Goal: Navigation & Orientation: Find specific page/section

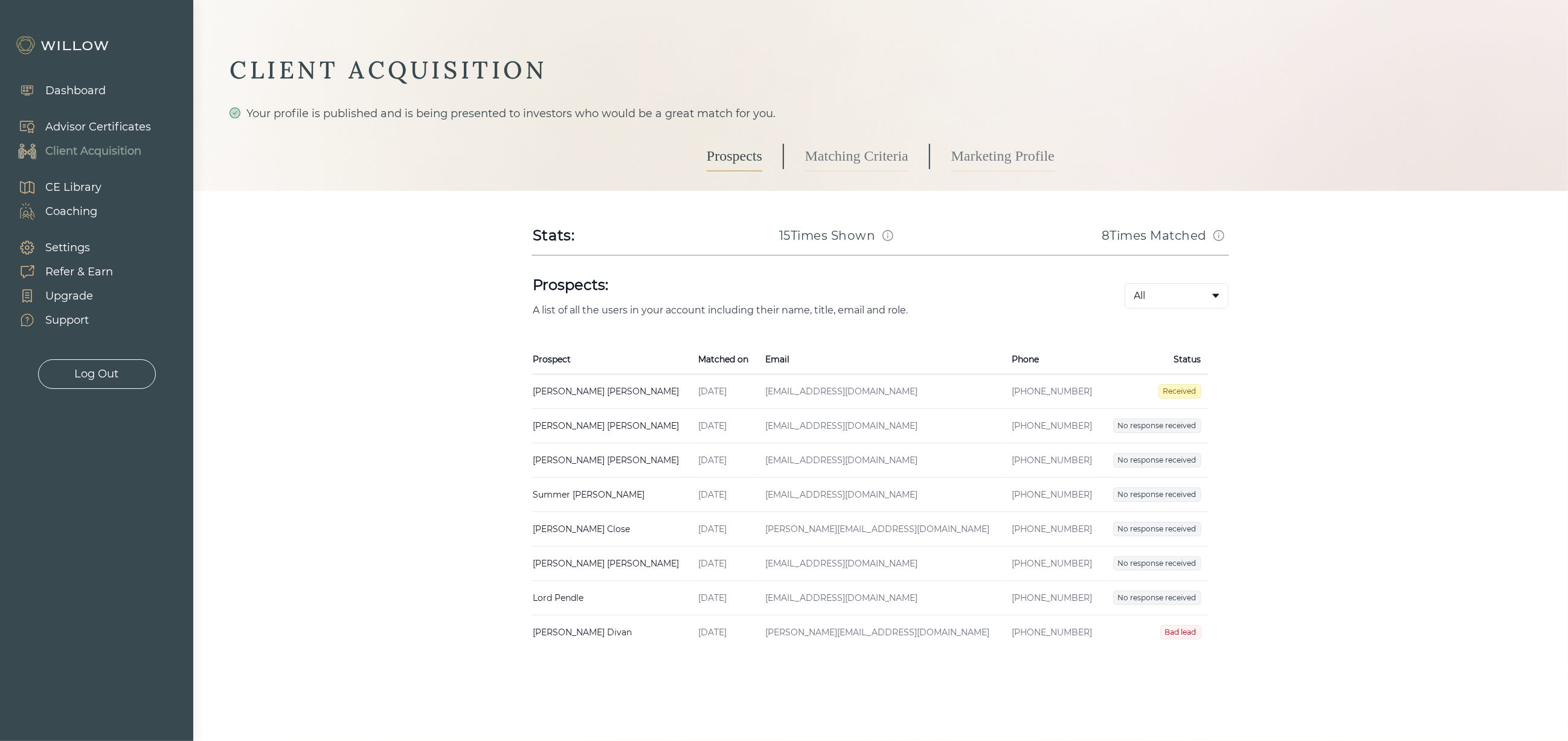
click at [726, 148] on link "Prospects" at bounding box center [734, 156] width 56 height 30
click at [861, 160] on link "Matching Criteria" at bounding box center [856, 156] width 104 height 30
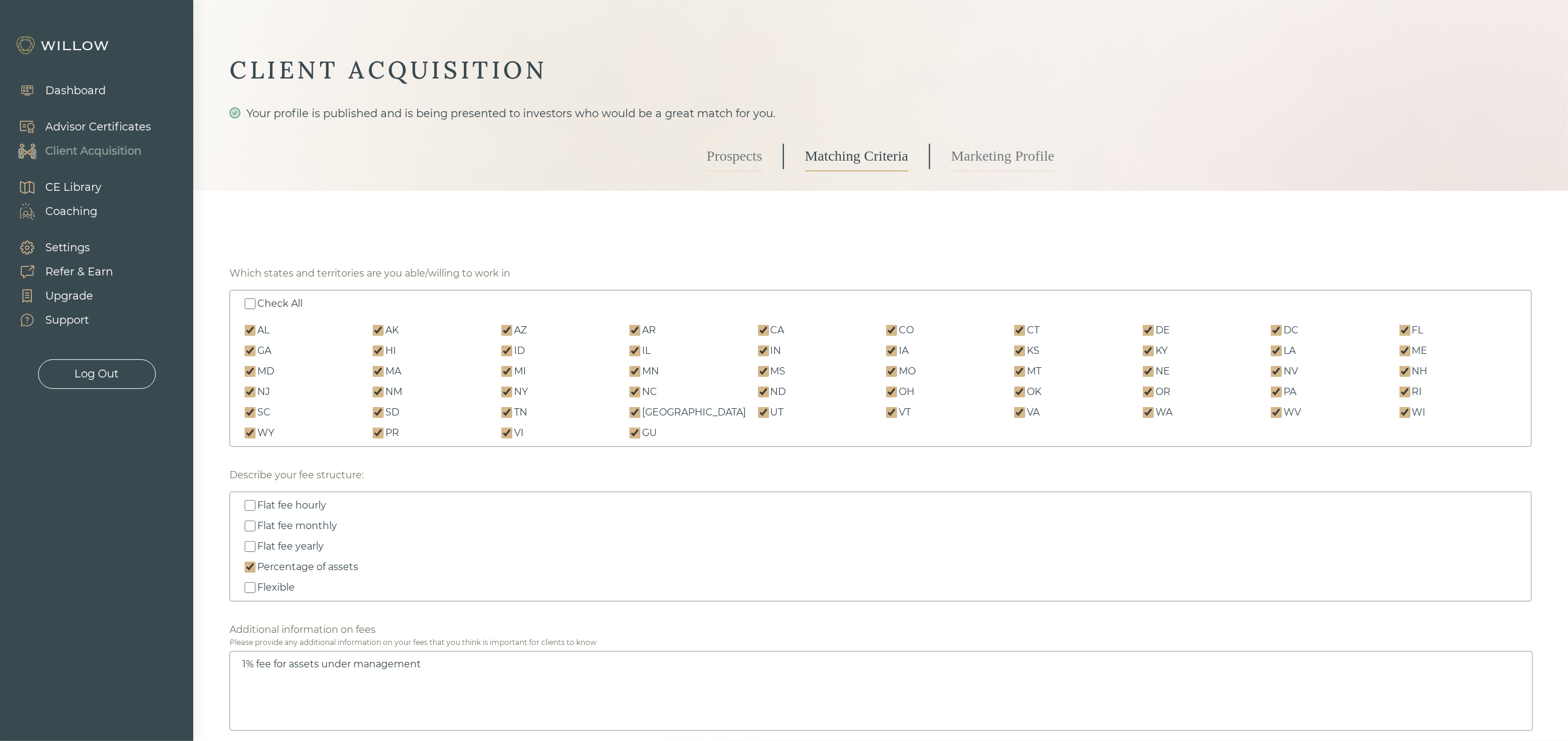
click at [740, 158] on link "Prospects" at bounding box center [734, 156] width 56 height 30
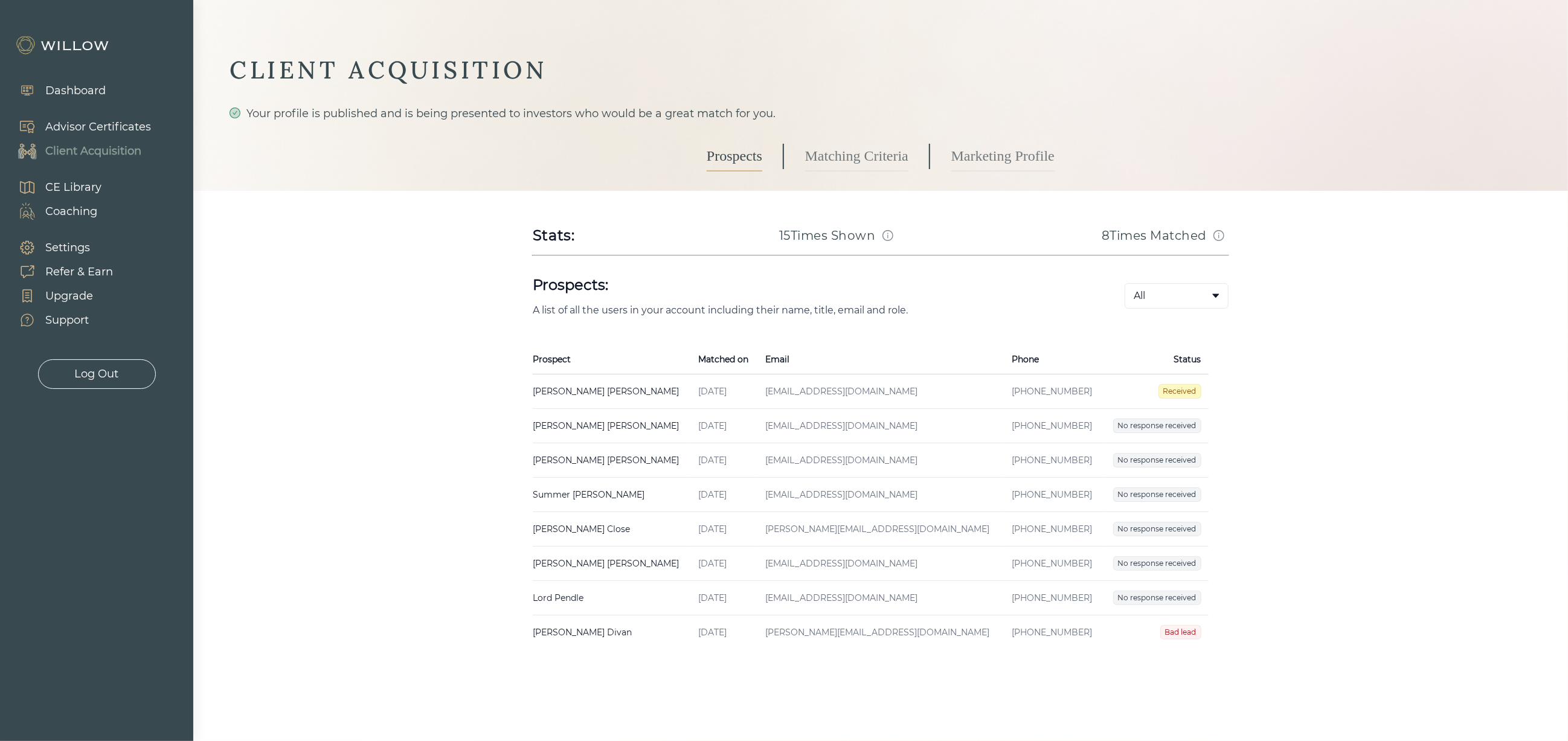
click at [76, 130] on div "Advisor Certificates" at bounding box center [98, 127] width 106 height 16
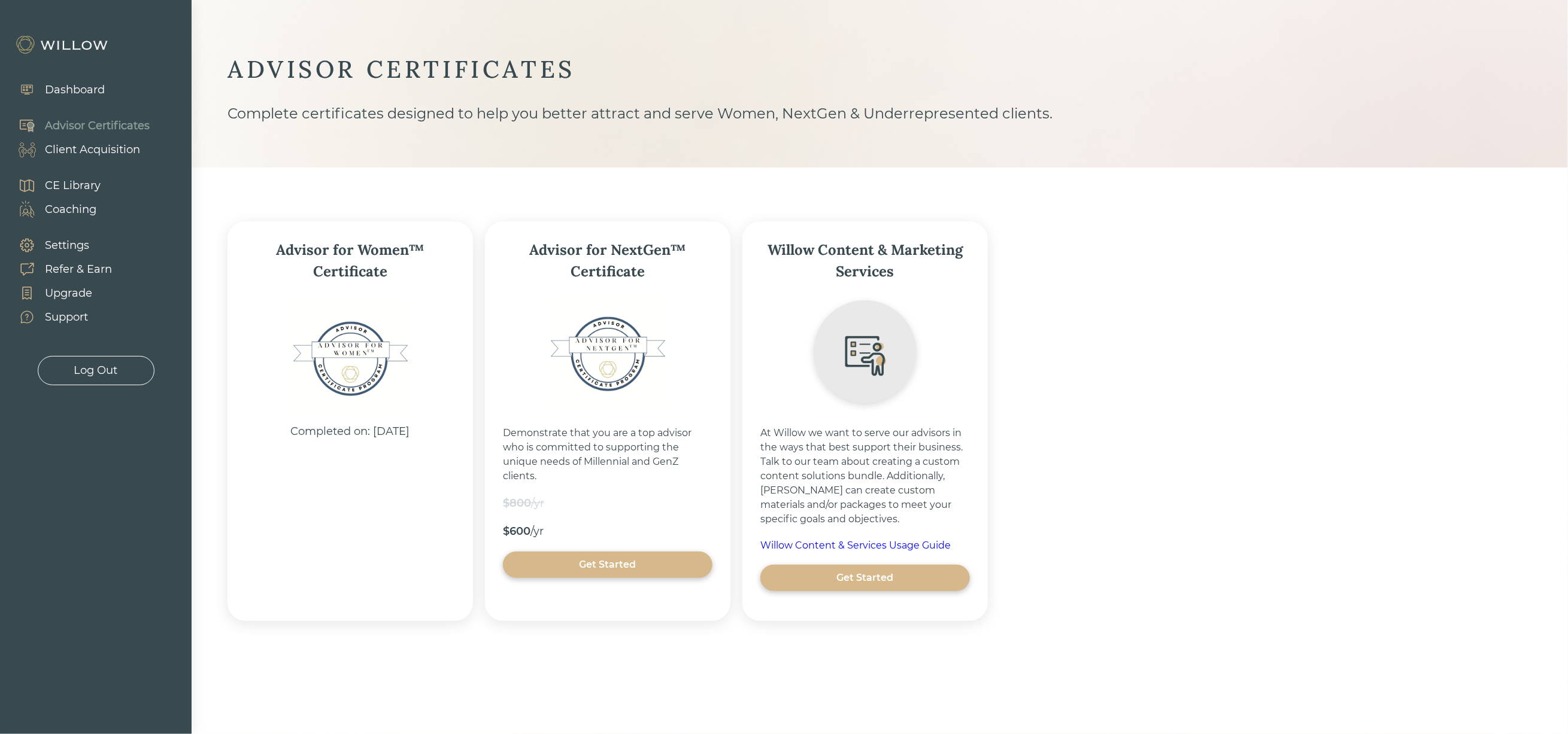
click at [84, 149] on div "Client Acquisition" at bounding box center [92, 150] width 95 height 16
